Goal: Task Accomplishment & Management: Manage account settings

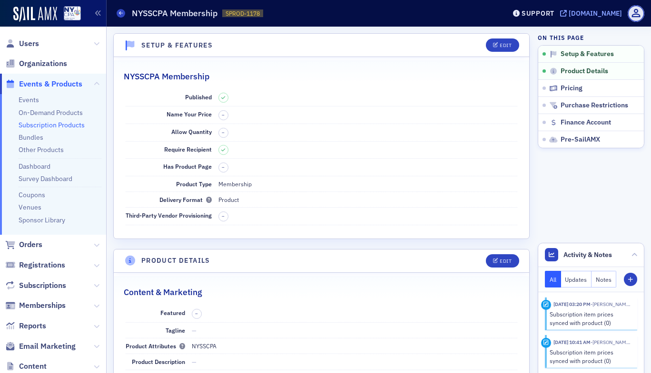
click at [568, 11] on div "[DOMAIN_NAME]" at bounding box center [594, 13] width 53 height 9
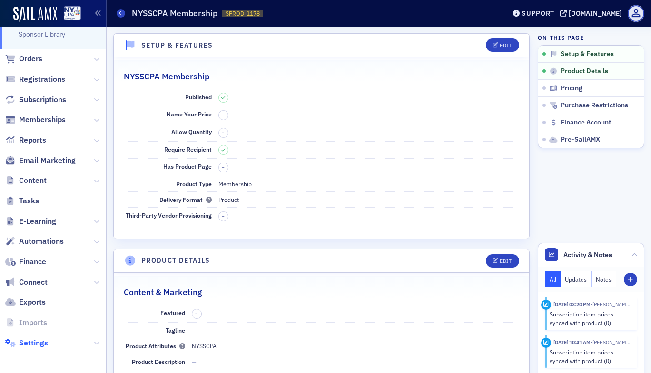
click at [33, 341] on span "Settings" at bounding box center [33, 343] width 29 height 10
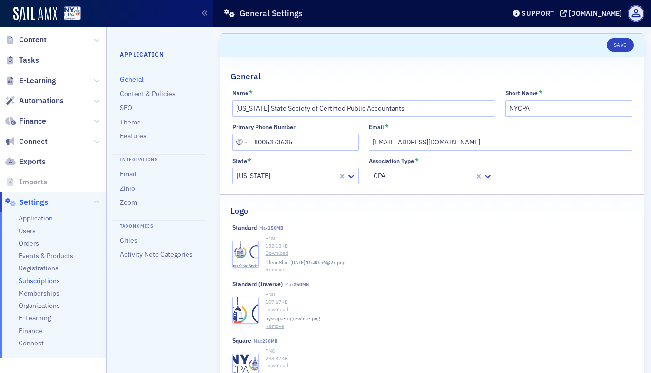
click at [39, 277] on span "Subscriptions" at bounding box center [39, 281] width 41 height 9
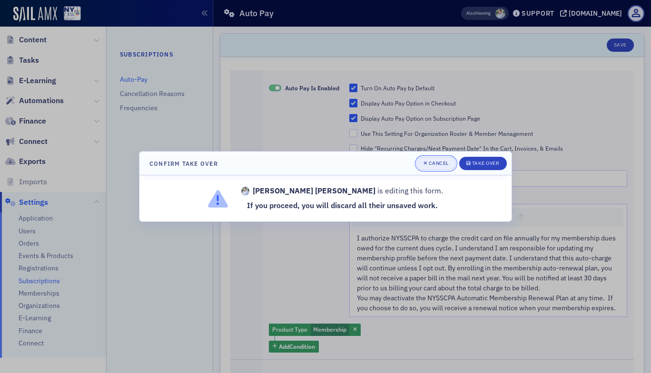
click at [435, 161] on div "Cancel" at bounding box center [438, 163] width 20 height 5
